Goal: Task Accomplishment & Management: Use online tool/utility

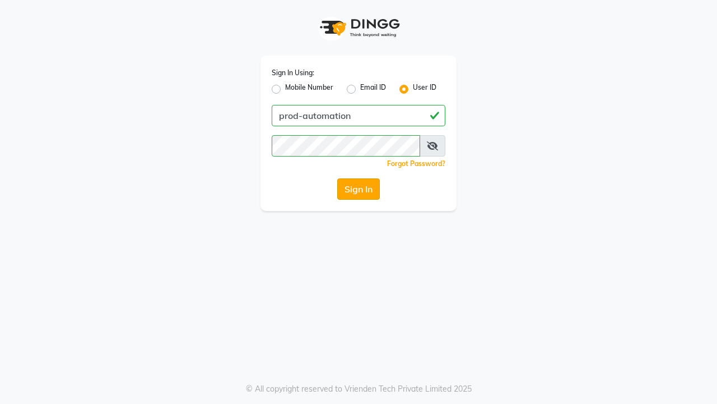
click at [359, 189] on button "Sign In" at bounding box center [358, 188] width 43 height 21
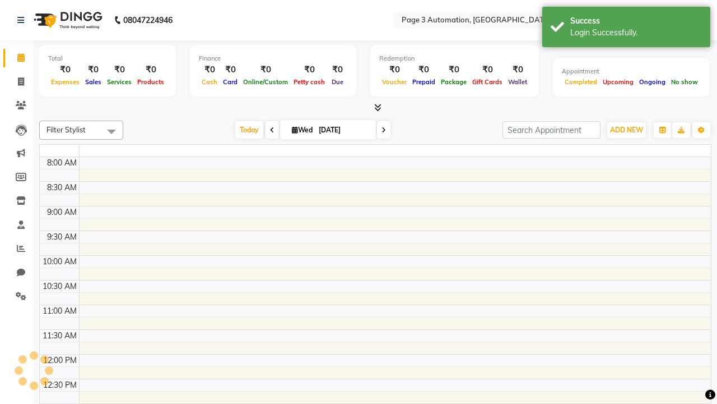
select select "en"
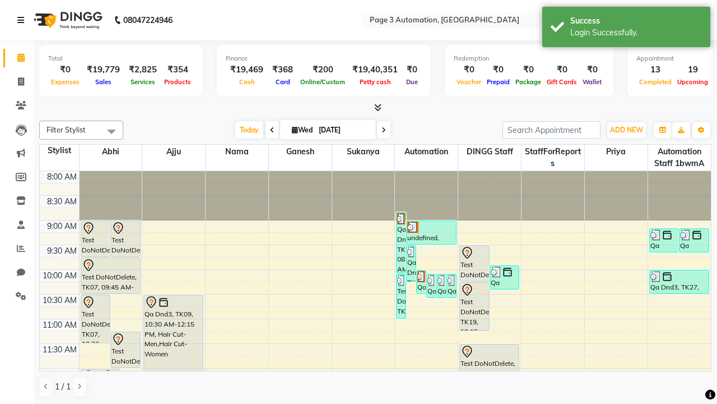
click at [23, 20] on icon at bounding box center [20, 20] width 7 height 8
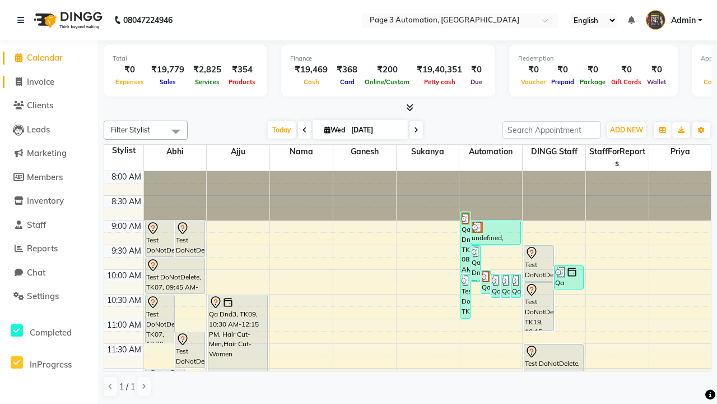
click at [49, 81] on span "Invoice" at bounding box center [40, 81] width 27 height 11
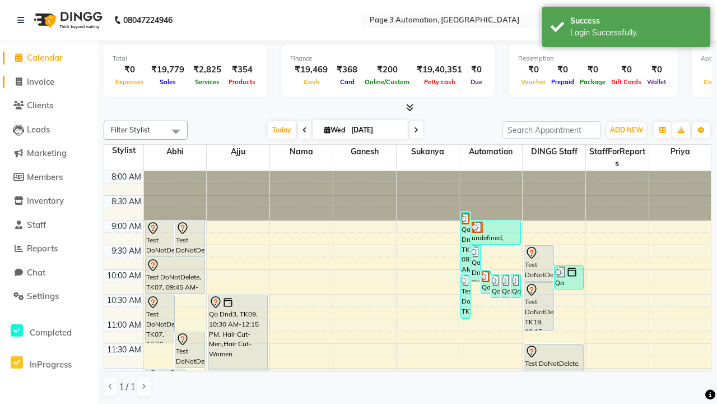
select select "service"
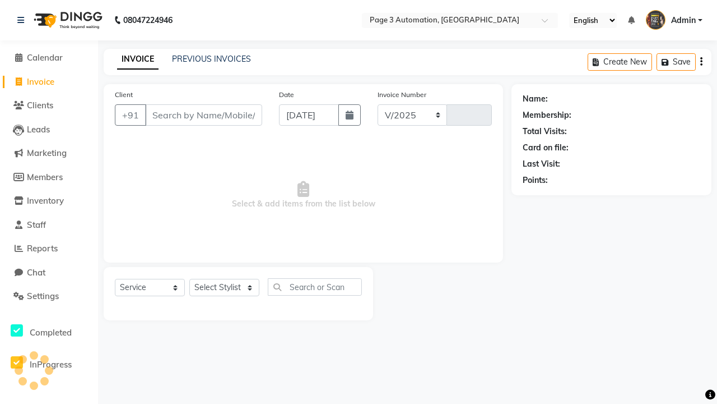
select select "2774"
type input "10064"
click at [23, 20] on icon at bounding box center [20, 20] width 7 height 8
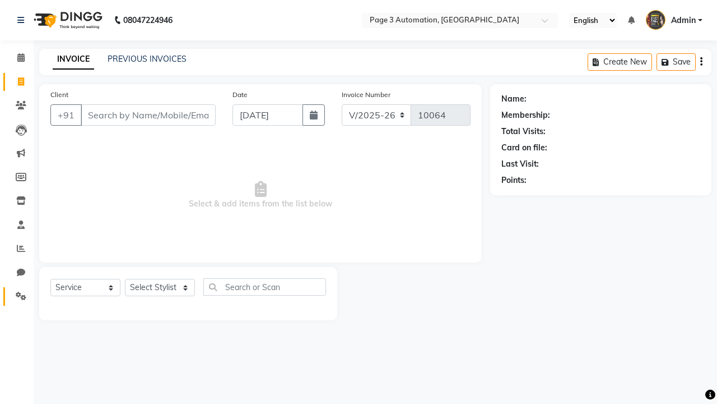
click at [17, 296] on icon at bounding box center [21, 295] width 11 height 8
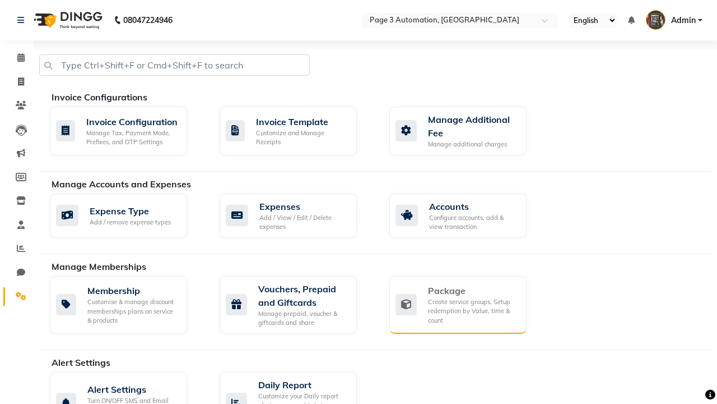
click at [472, 290] on div "Package" at bounding box center [473, 290] width 90 height 13
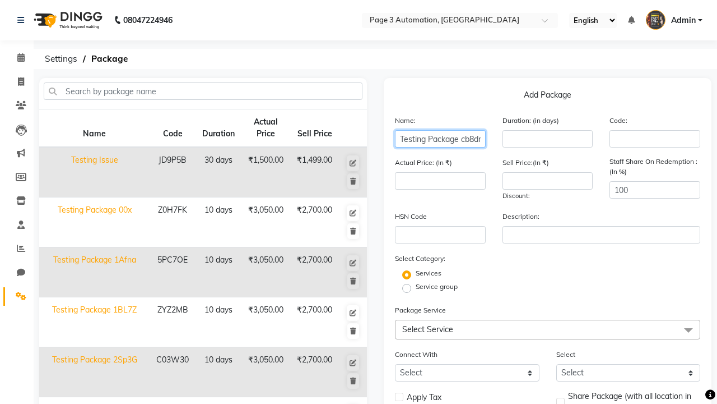
scroll to position [0, 1]
type input "Testing Package cb8dr"
type input "10"
type input "3050"
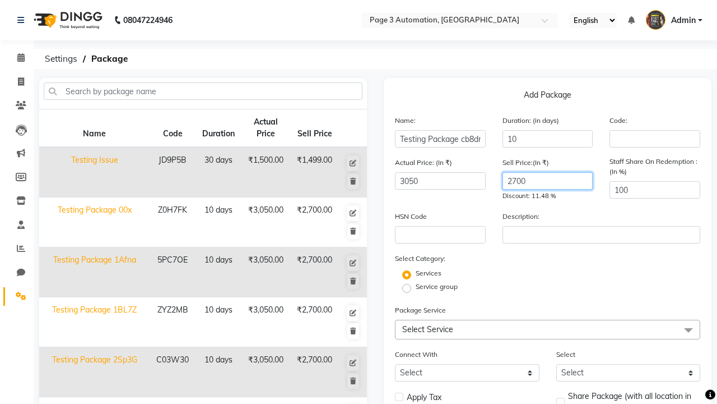
type input "2700"
click at [437, 286] on label "Service group" at bounding box center [437, 286] width 42 height 10
click at [414, 286] on input "Service group" at bounding box center [410, 287] width 7 height 7
radio input "true"
radio input "false"
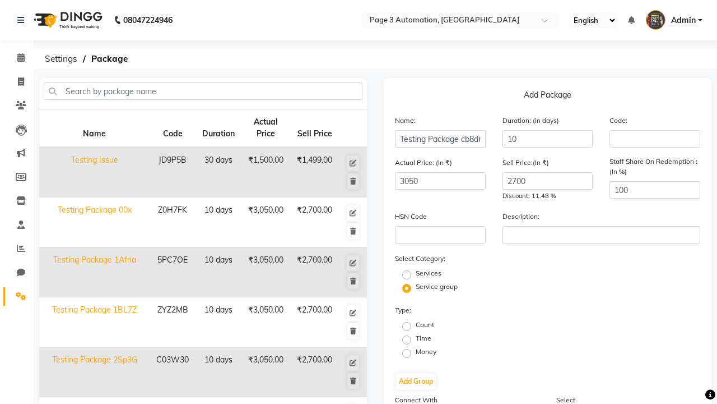
click at [424, 338] on label "Time" at bounding box center [424, 338] width 16 height 10
click at [414, 338] on input "Time" at bounding box center [410, 338] width 7 height 7
radio input "true"
click at [416, 381] on button "Add Group" at bounding box center [416, 381] width 40 height 16
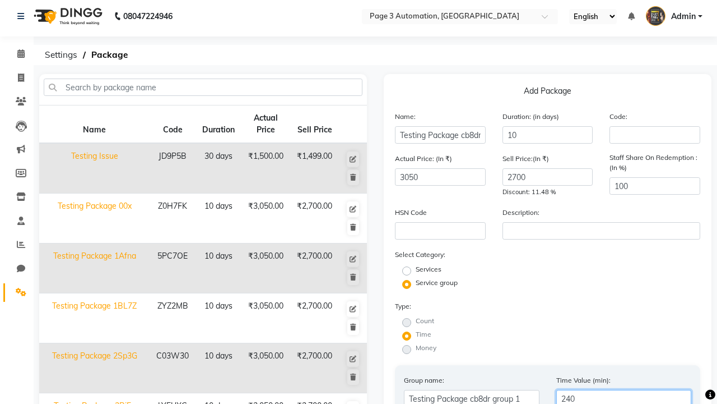
type input "240"
radio input "true"
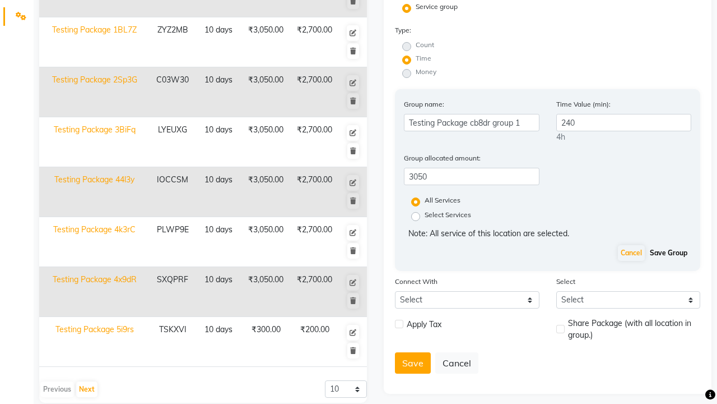
click at [669, 253] on button "Save Group" at bounding box center [668, 253] width 43 height 16
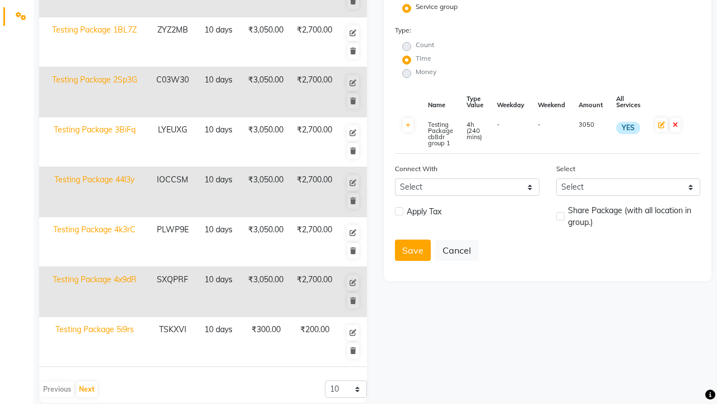
click at [399, 211] on label at bounding box center [399, 211] width 8 height 8
click at [399, 211] on input "checkbox" at bounding box center [398, 211] width 7 height 7
checkbox input "true"
click at [560, 216] on label at bounding box center [561, 216] width 8 height 8
click at [560, 216] on input "checkbox" at bounding box center [560, 216] width 7 height 7
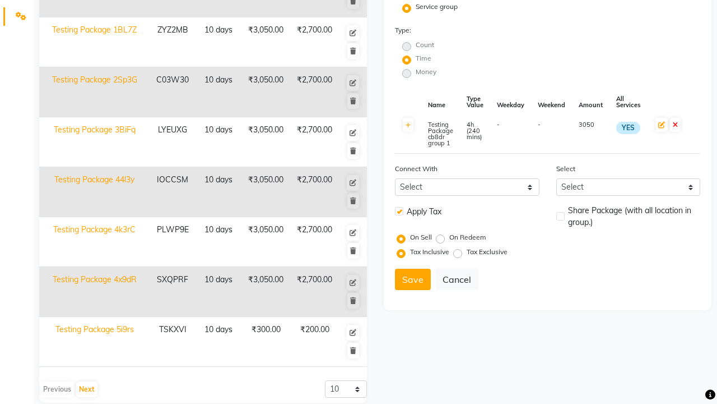
checkbox input "true"
click at [413, 279] on button "Save" at bounding box center [413, 278] width 36 height 21
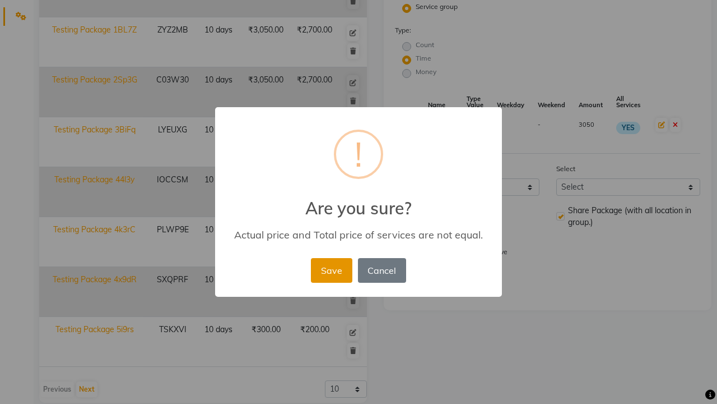
click at [331, 270] on button "Save" at bounding box center [331, 270] width 41 height 25
radio input "true"
radio input "false"
select select
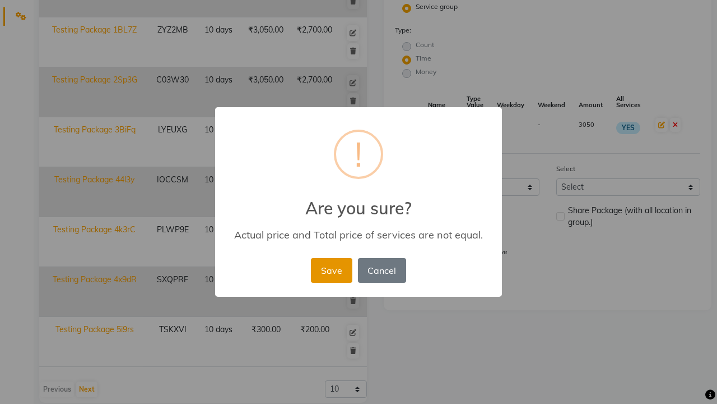
checkbox input "false"
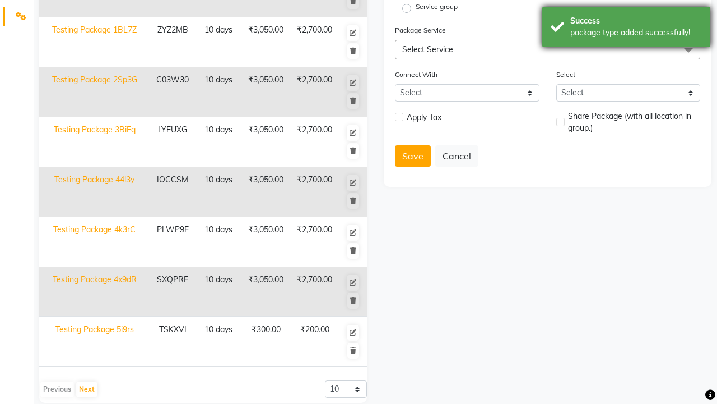
click at [627, 29] on div "package type added successfully!" at bounding box center [637, 33] width 132 height 12
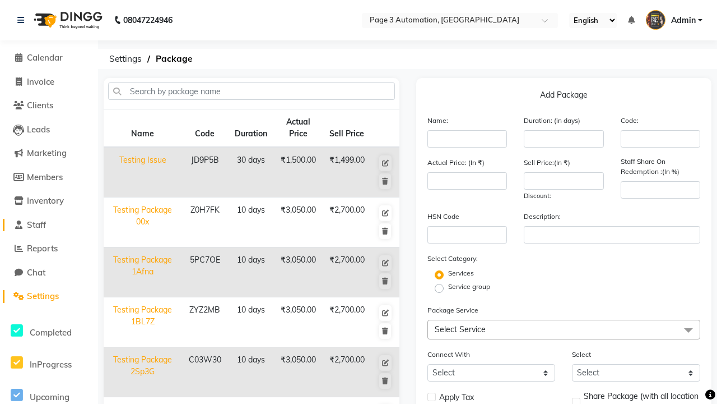
click at [49, 224] on link "Staff" at bounding box center [49, 225] width 92 height 13
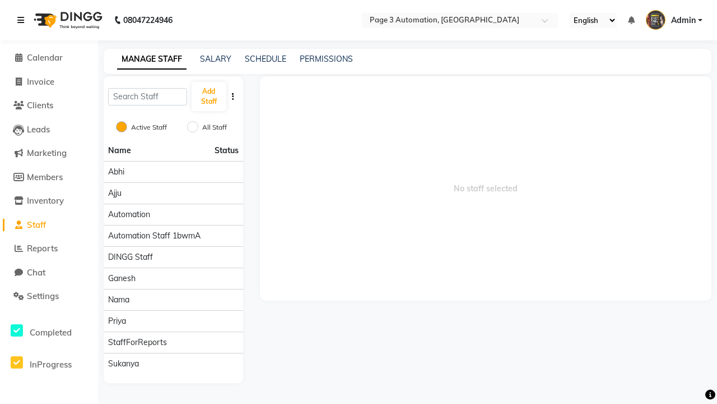
click at [23, 20] on icon at bounding box center [20, 20] width 7 height 8
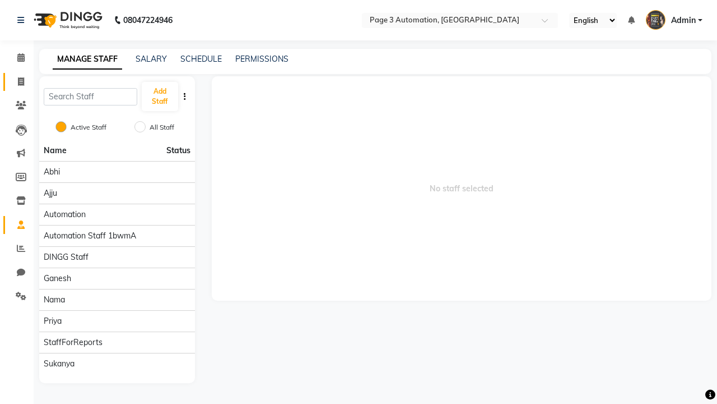
click at [17, 81] on span at bounding box center [21, 82] width 20 height 13
select select "service"
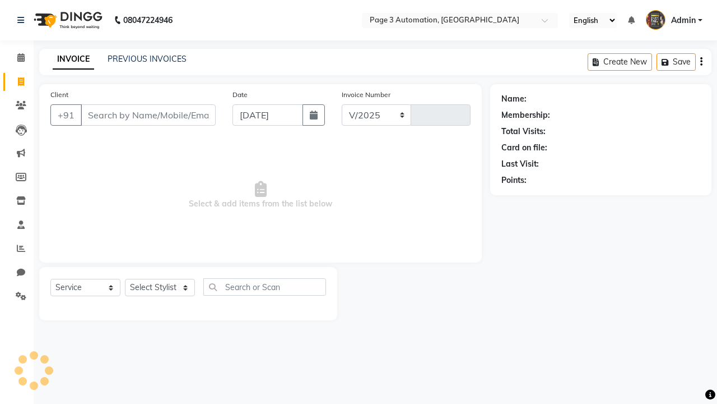
select select "2774"
type input "10064"
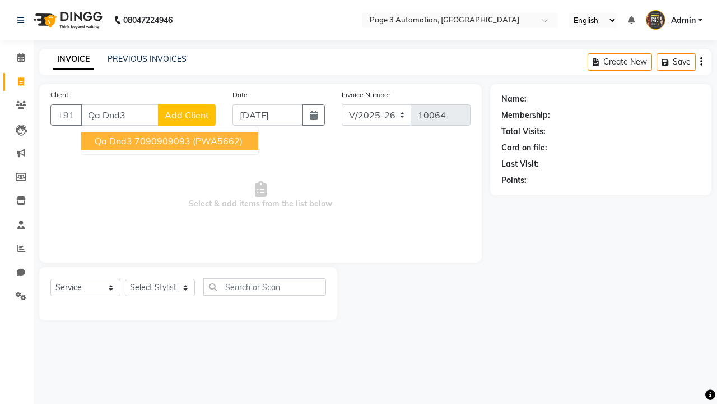
click at [171, 141] on ngb-highlight "7090909093" at bounding box center [163, 140] width 56 height 11
type input "7090909093"
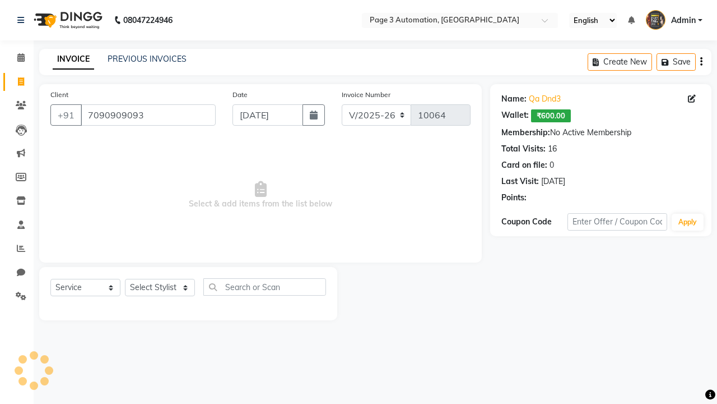
select select "package"
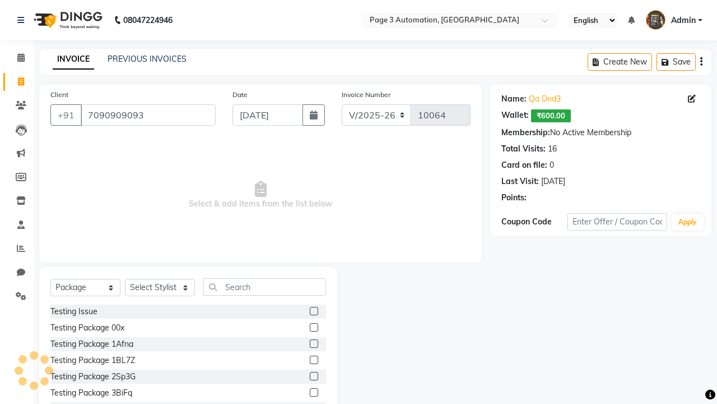
select select "93067"
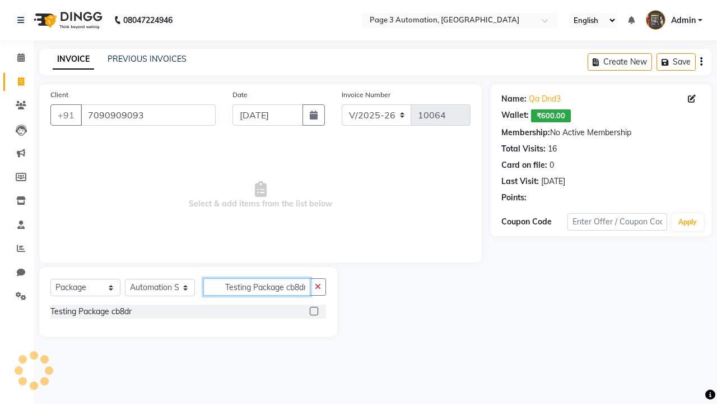
type input "Testing Package cb8dr"
click at [314, 310] on label at bounding box center [314, 311] width 8 height 8
click at [314, 310] on input "checkbox" at bounding box center [313, 311] width 7 height 7
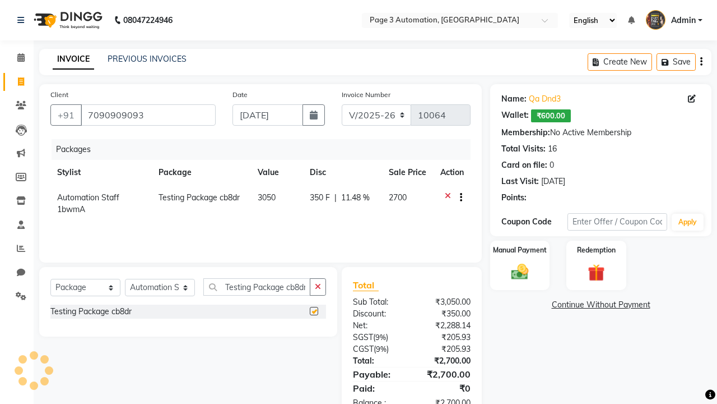
checkbox input "false"
click at [520, 250] on label "Manual Payment" at bounding box center [520, 249] width 56 height 11
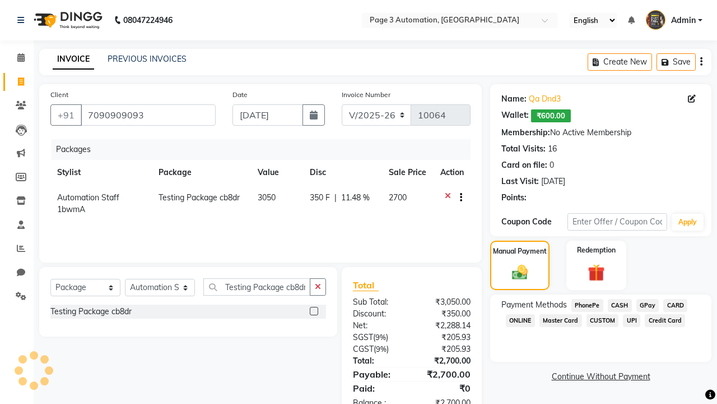
click at [620, 305] on span "CASH" at bounding box center [620, 305] width 24 height 13
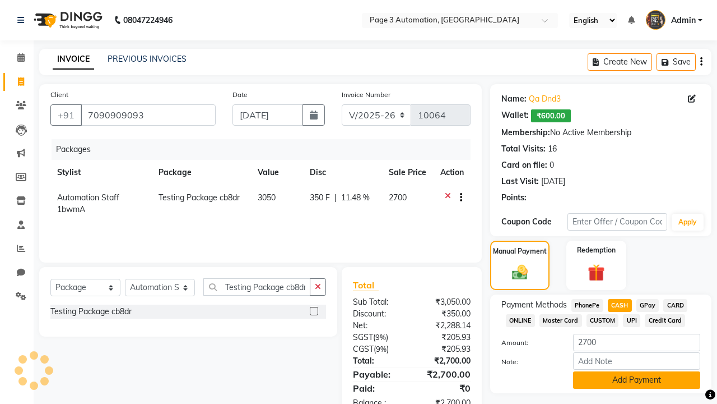
click at [637, 379] on button "Add Payment" at bounding box center [636, 379] width 127 height 17
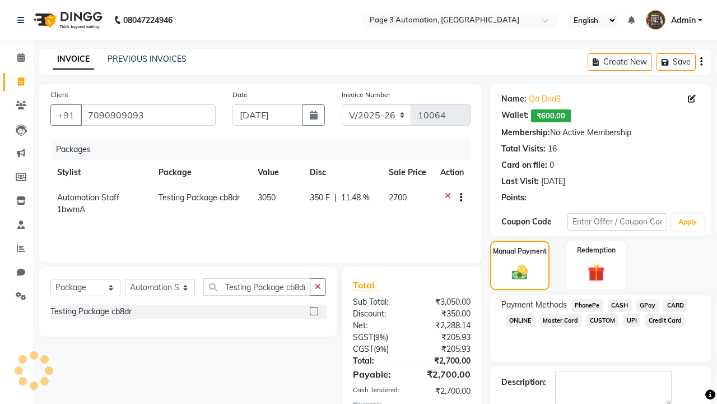
checkbox input "false"
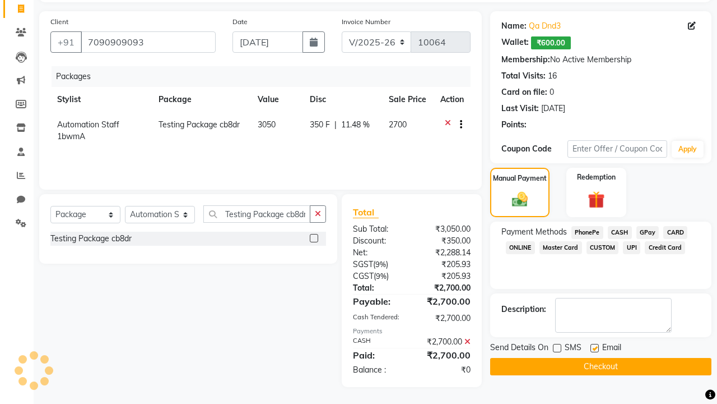
click at [595, 347] on label at bounding box center [595, 348] width 8 height 8
click at [595, 347] on input "checkbox" at bounding box center [594, 348] width 7 height 7
checkbox input "false"
click at [601, 366] on button "Checkout" at bounding box center [600, 366] width 221 height 17
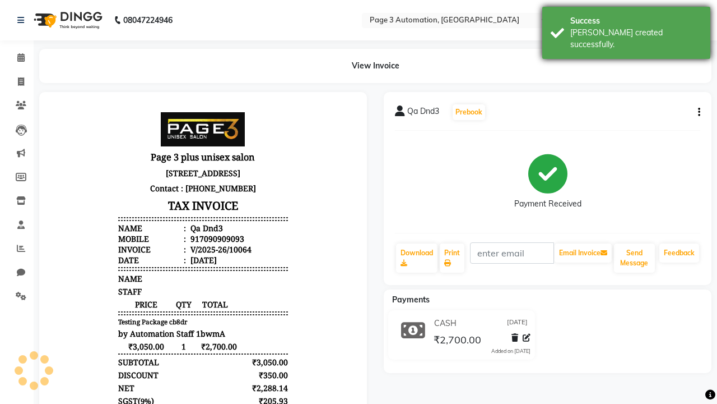
click at [627, 29] on div "[PERSON_NAME] created successfully." at bounding box center [637, 39] width 132 height 24
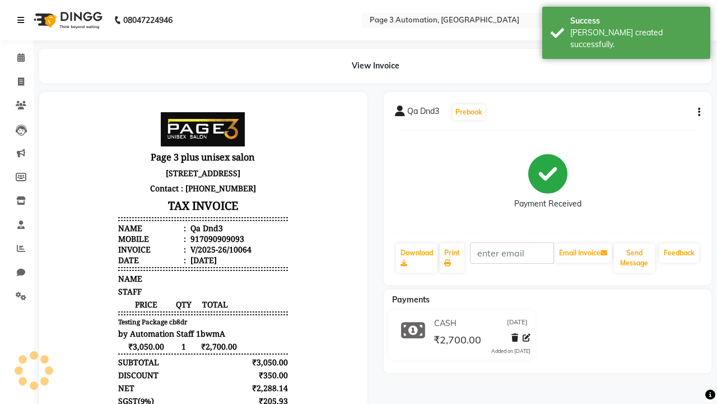
click at [23, 20] on icon at bounding box center [20, 20] width 7 height 8
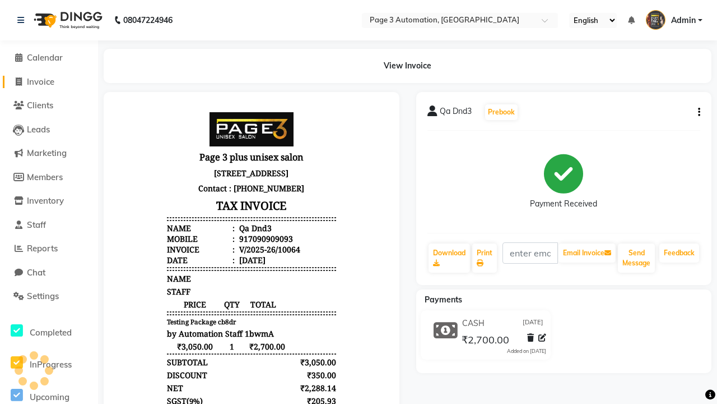
click at [49, 81] on span "Invoice" at bounding box center [40, 81] width 27 height 11
select select "2774"
select select "service"
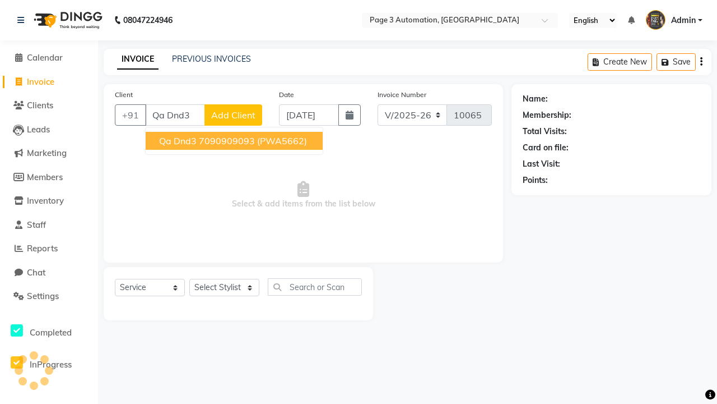
click at [235, 141] on ngb-highlight "7090909093" at bounding box center [227, 140] width 56 height 11
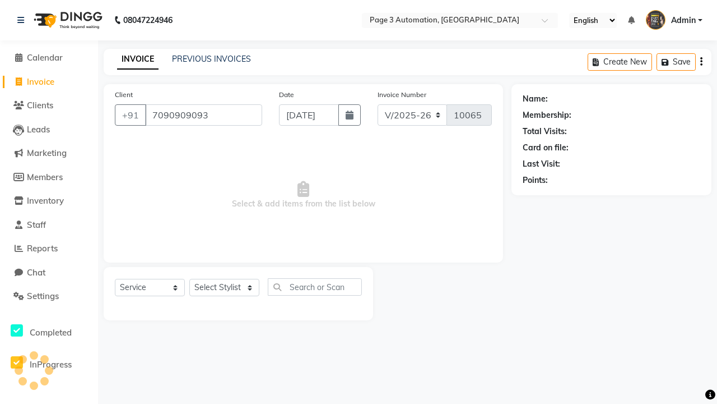
type input "7090909093"
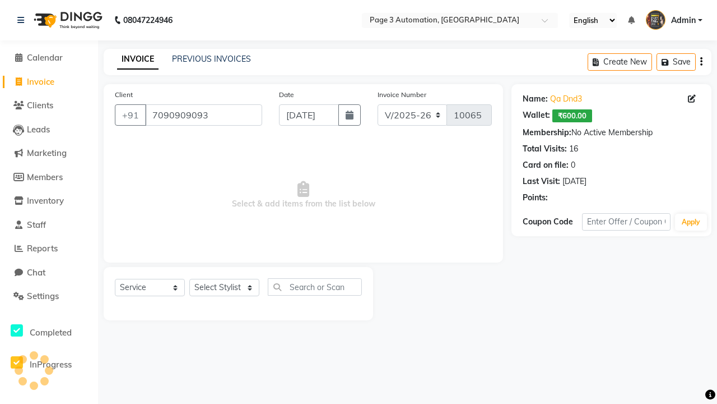
select select "71572"
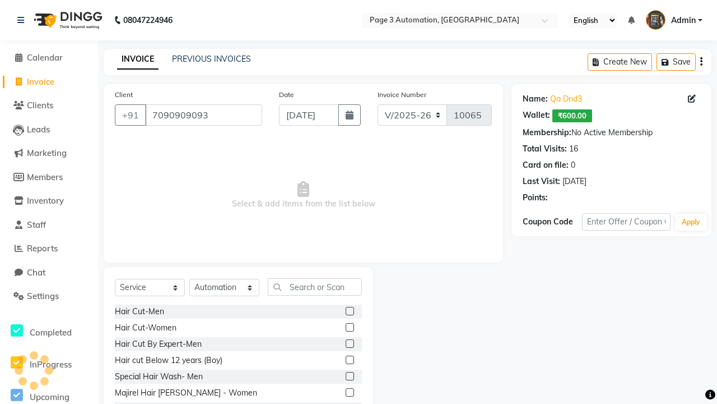
click at [349, 344] on label at bounding box center [350, 343] width 8 height 8
click at [349, 344] on input "checkbox" at bounding box center [349, 343] width 7 height 7
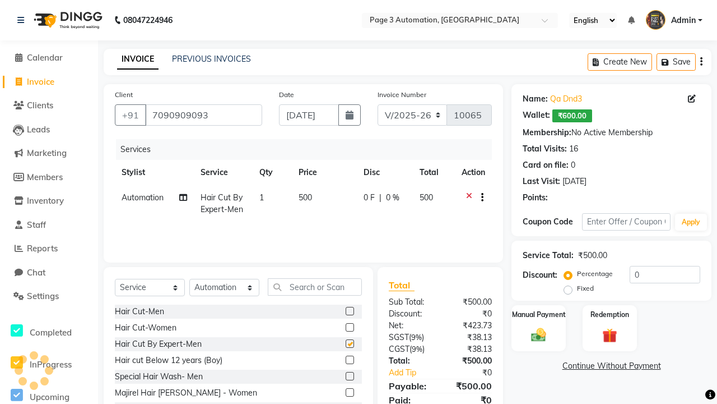
checkbox input "false"
click at [610, 314] on label "Redemption" at bounding box center [610, 313] width 40 height 11
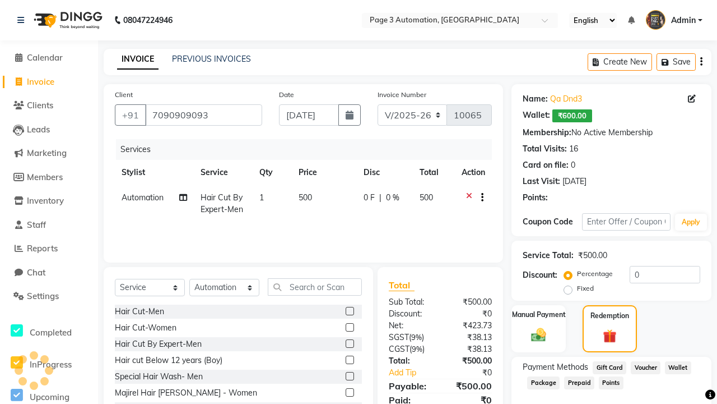
click at [544, 382] on span "Package" at bounding box center [543, 382] width 33 height 13
click at [674, 20] on span "Admin" at bounding box center [683, 21] width 25 height 12
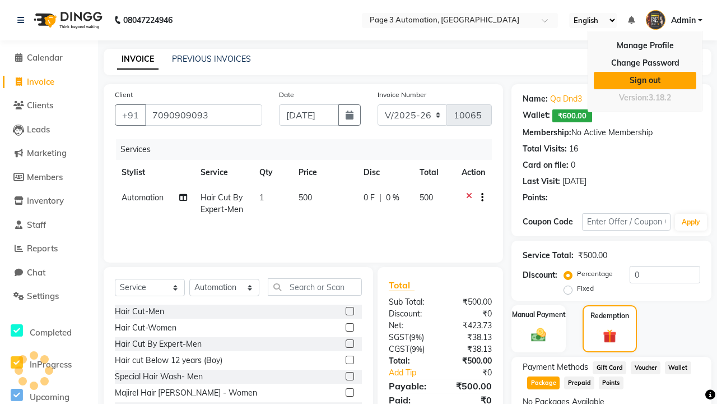
click at [645, 80] on link "Sign out" at bounding box center [645, 80] width 103 height 17
